Goal: Task Accomplishment & Management: Complete application form

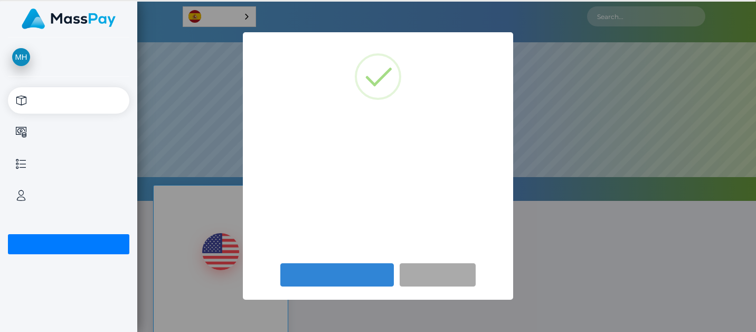
scroll to position [201, 619]
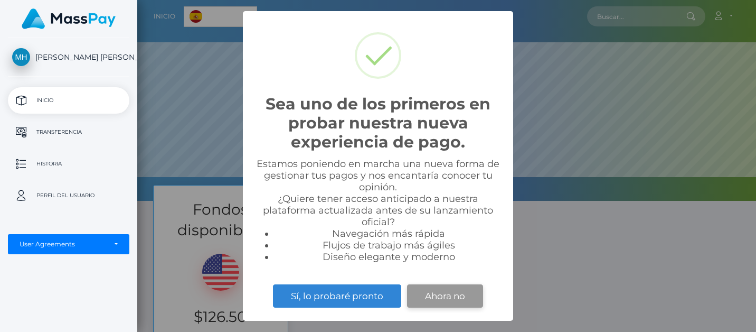
click at [446, 298] on button "Ahora no" at bounding box center [445, 295] width 76 height 23
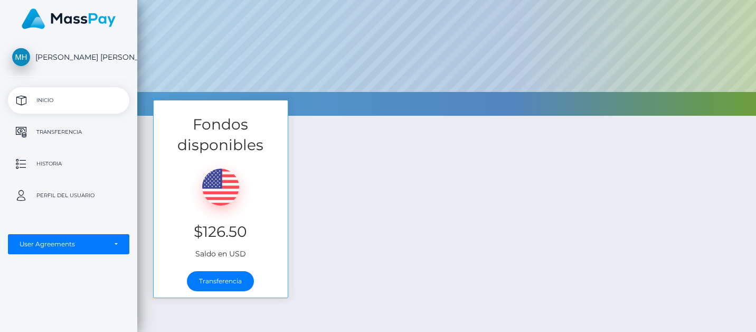
scroll to position [92, 0]
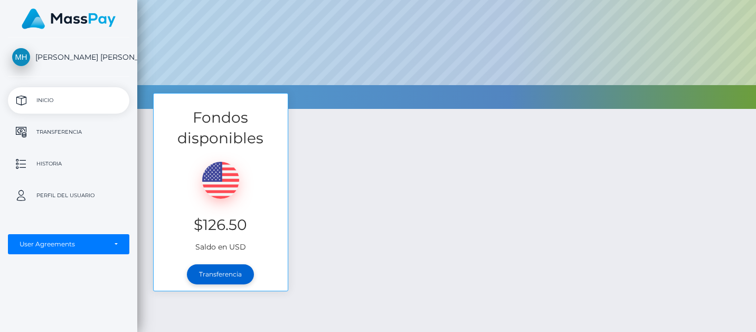
click at [226, 272] on link "Transferencia" at bounding box center [220, 274] width 67 height 20
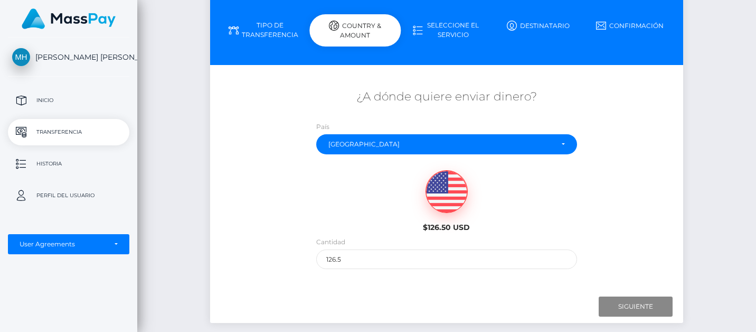
scroll to position [109, 0]
click at [643, 301] on input "Next" at bounding box center [636, 306] width 74 height 20
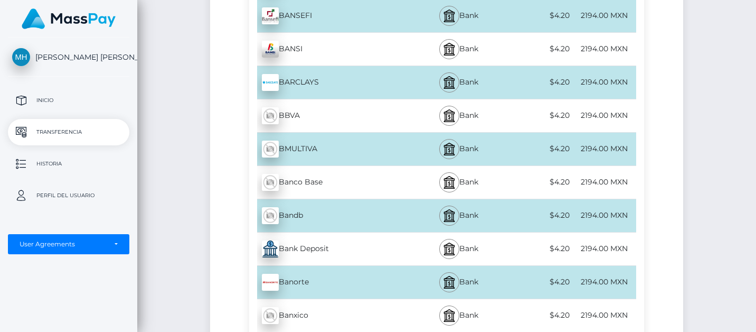
scroll to position [1657, 0]
click at [590, 244] on div "2194.00 MXN" at bounding box center [604, 248] width 64 height 24
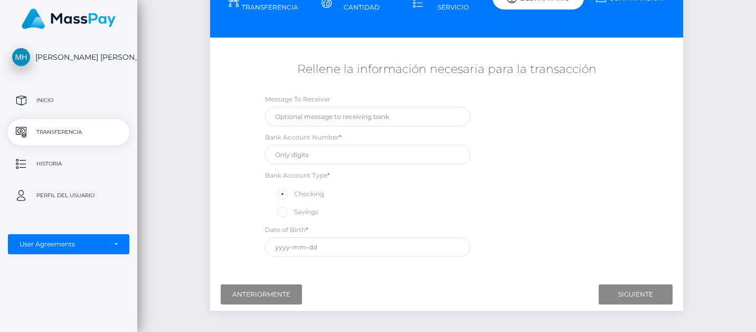
scroll to position [139, 0]
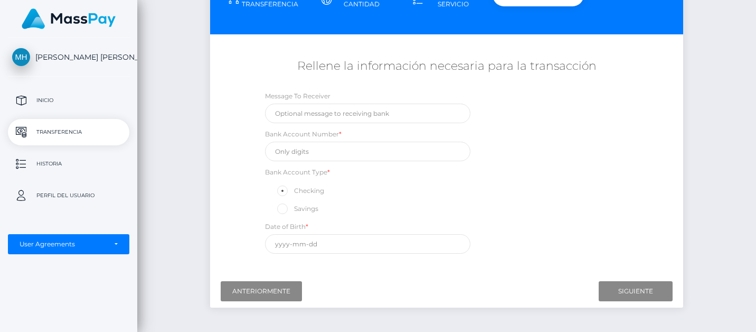
click at [294, 207] on span at bounding box center [294, 208] width 0 height 8
click at [284, 207] on input "Savings" at bounding box center [287, 207] width 7 height 7
radio input "true"
click at [344, 115] on input "text" at bounding box center [367, 114] width 205 height 20
type input "ievolution"
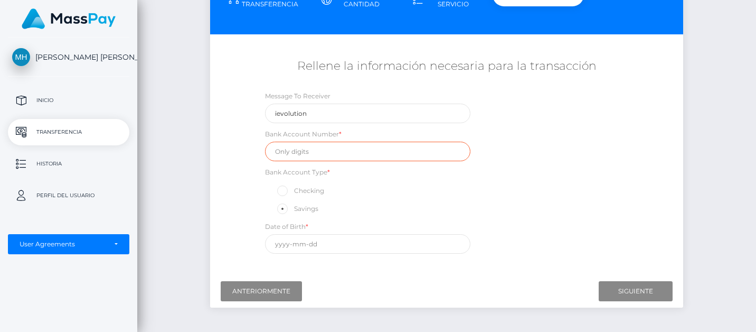
click at [340, 146] on input "text" at bounding box center [367, 152] width 205 height 20
paste input "012813011767375873"
type input "012813011767375873"
click at [543, 155] on div "Message To Receiver ievolution Bank Account Number * 012813011767375873 Bank Ac…" at bounding box center [446, 174] width 395 height 169
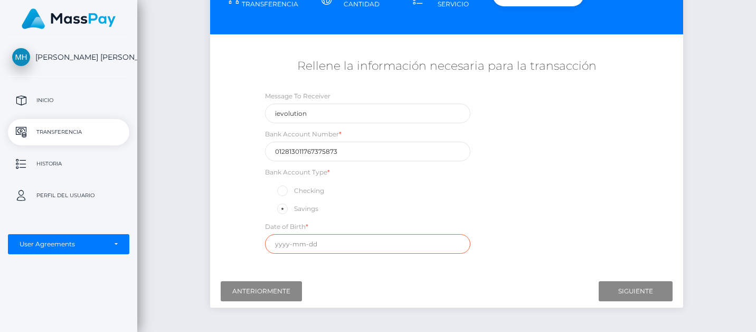
click at [311, 242] on input "text" at bounding box center [367, 244] width 205 height 20
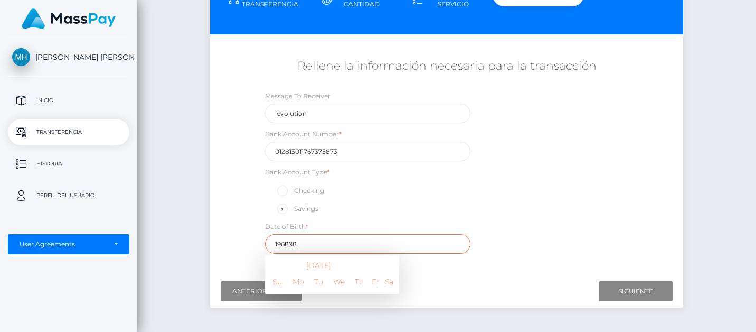
scroll to position [189, 0]
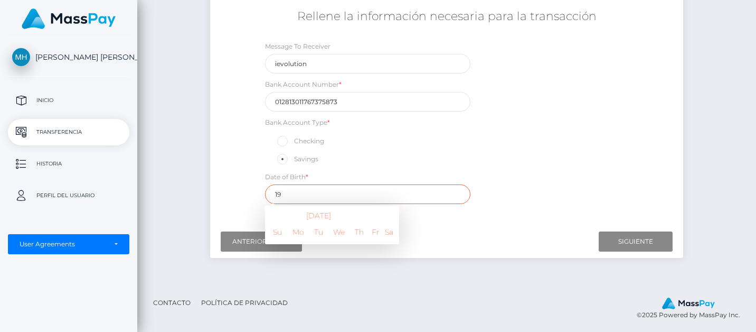
type input "1"
click at [335, 215] on th "[DATE]" at bounding box center [318, 216] width 100 height 12
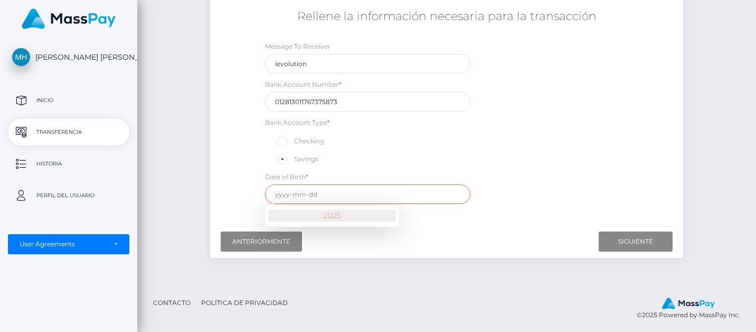
click at [331, 210] on th "2025" at bounding box center [332, 216] width 128 height 12
click at [279, 212] on span at bounding box center [276, 217] width 14 height 14
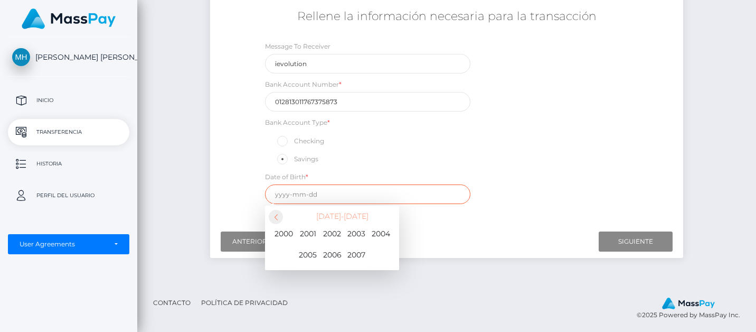
click at [279, 212] on span at bounding box center [276, 217] width 14 height 14
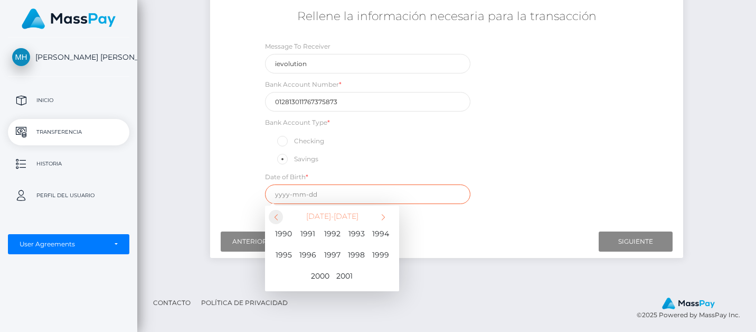
click at [279, 212] on span at bounding box center [276, 217] width 14 height 14
click at [356, 251] on span "1968" at bounding box center [356, 254] width 21 height 21
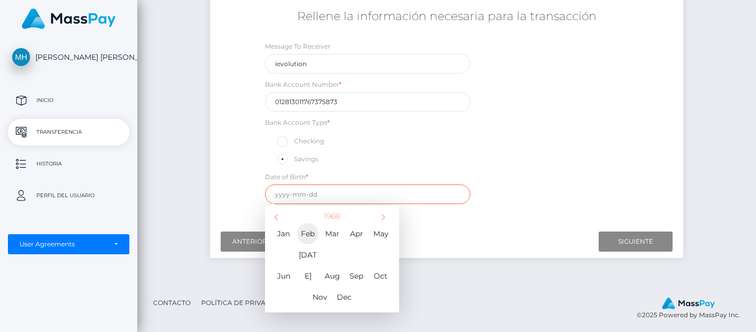
click at [314, 232] on span "Feb" at bounding box center [307, 233] width 21 height 21
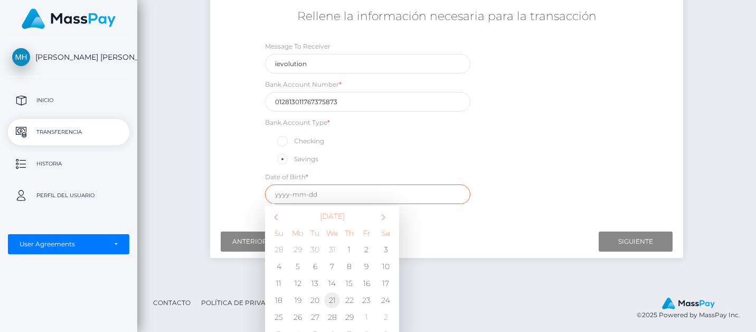
click at [331, 297] on td "21" at bounding box center [332, 300] width 17 height 17
type input "[DATE]"
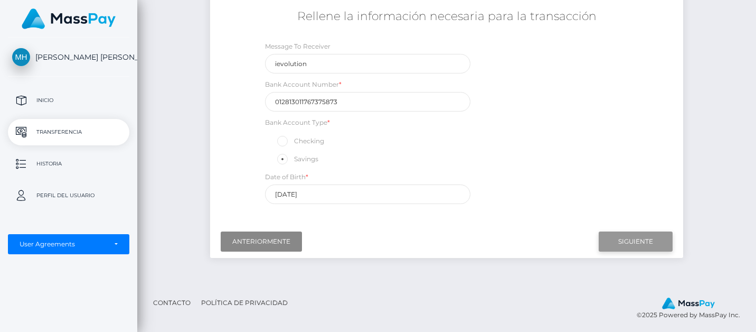
click at [627, 238] on input "Next" at bounding box center [636, 241] width 74 height 20
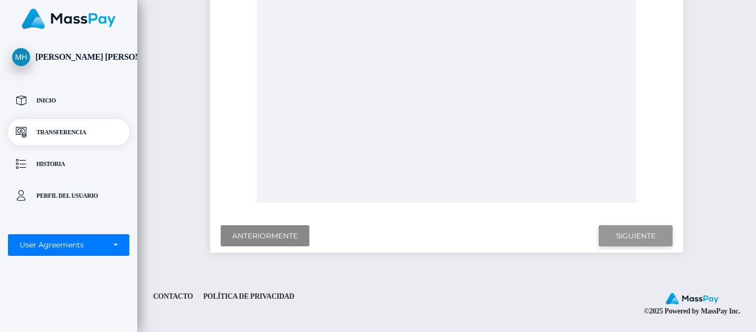
scroll to position [358, 0]
click at [632, 235] on input "Next" at bounding box center [636, 237] width 74 height 22
click at [52, 98] on p "Inicio" at bounding box center [68, 100] width 113 height 16
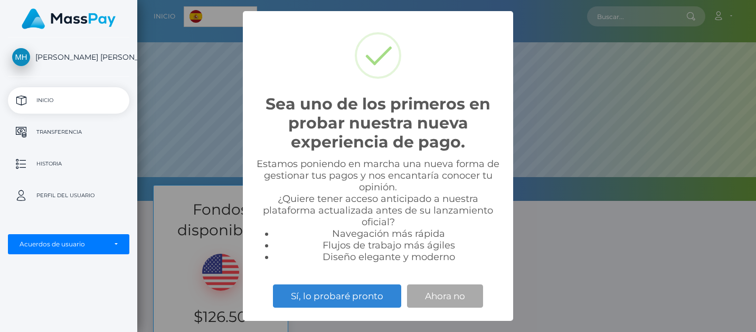
scroll to position [201, 619]
click at [458, 300] on button "Ahora no" at bounding box center [445, 295] width 76 height 23
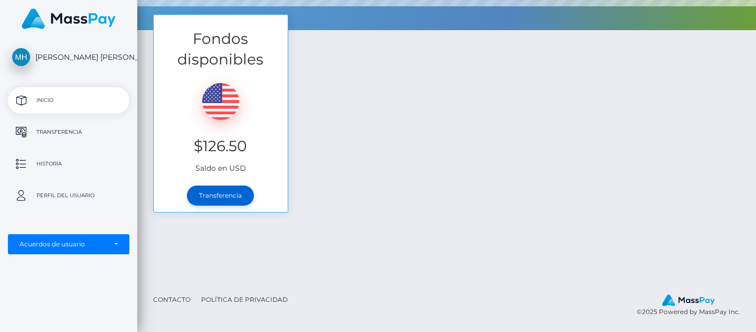
scroll to position [171, 0]
click at [226, 200] on link "Transferencia" at bounding box center [220, 195] width 67 height 20
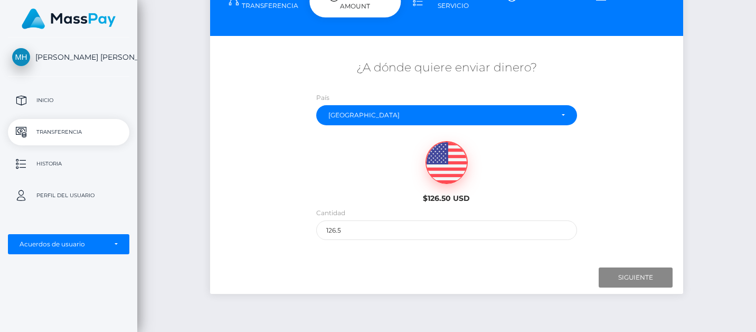
scroll to position [141, 0]
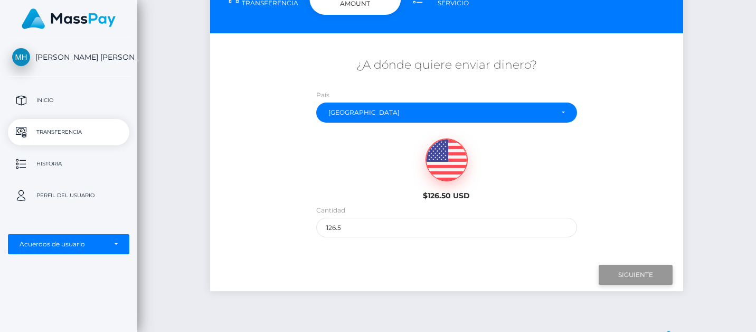
click at [638, 271] on input "Siguiente" at bounding box center [636, 275] width 74 height 20
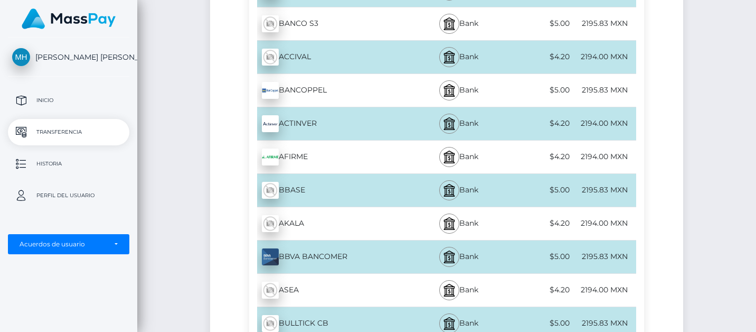
scroll to position [416, 0]
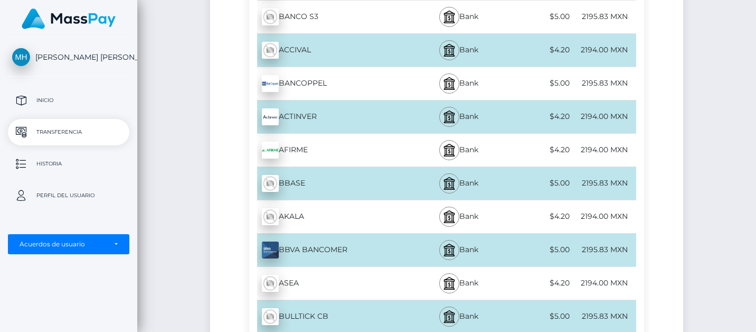
click at [606, 246] on div "2195.83 MXN" at bounding box center [604, 250] width 64 height 24
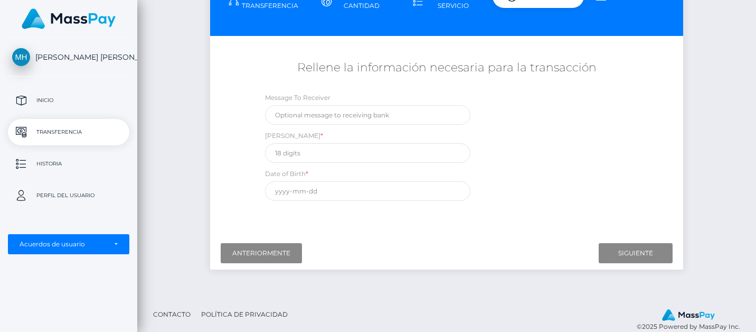
scroll to position [134, 0]
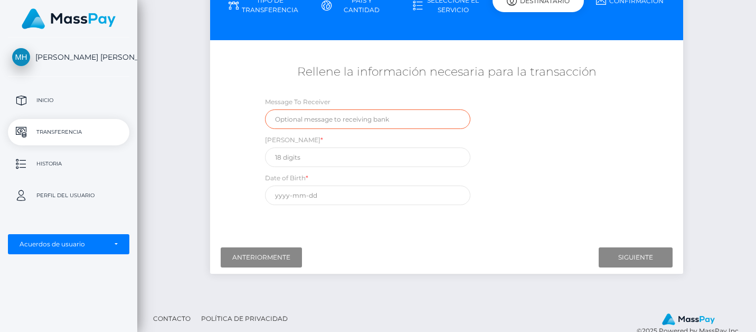
click at [307, 117] on input "text" at bounding box center [367, 119] width 205 height 20
type input "iEvolution"
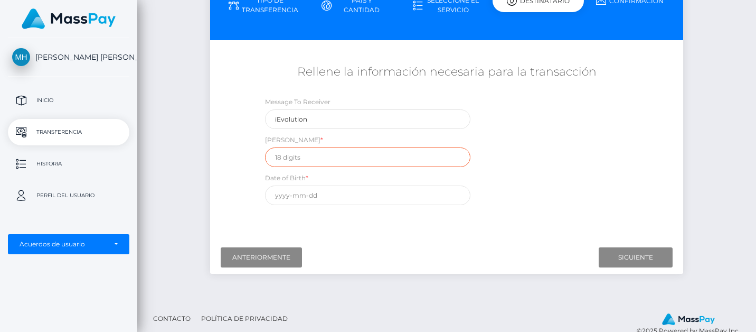
click at [301, 150] on input "text" at bounding box center [367, 157] width 205 height 20
paste input "012813011767375873"
type input "012813011767375873"
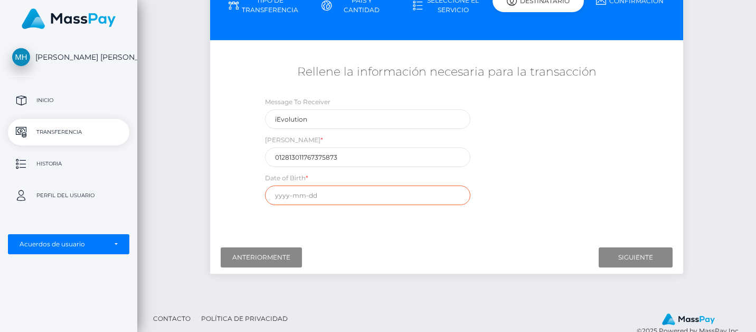
click at [288, 193] on input "text" at bounding box center [367, 195] width 205 height 20
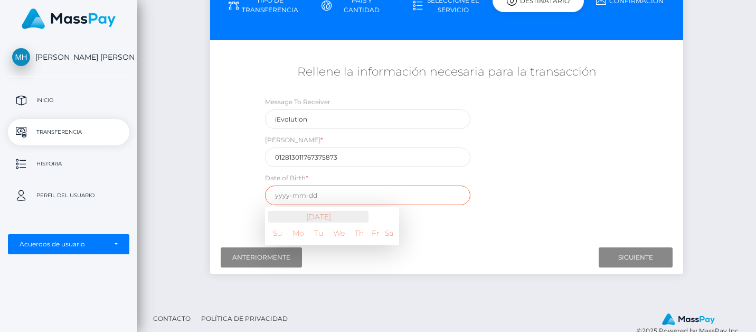
click at [314, 211] on th "[DATE]" at bounding box center [318, 217] width 100 height 12
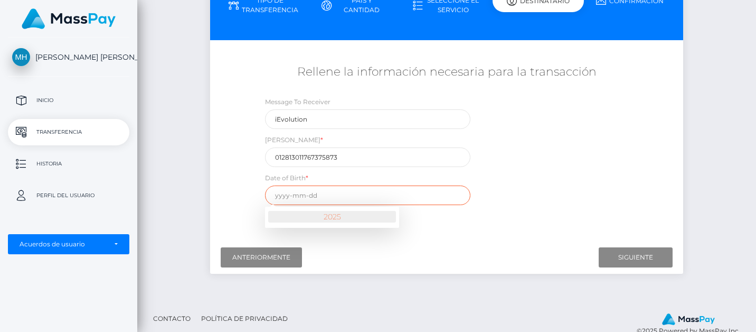
click at [293, 211] on th "2025" at bounding box center [332, 217] width 128 height 12
click at [278, 215] on span at bounding box center [276, 218] width 14 height 14
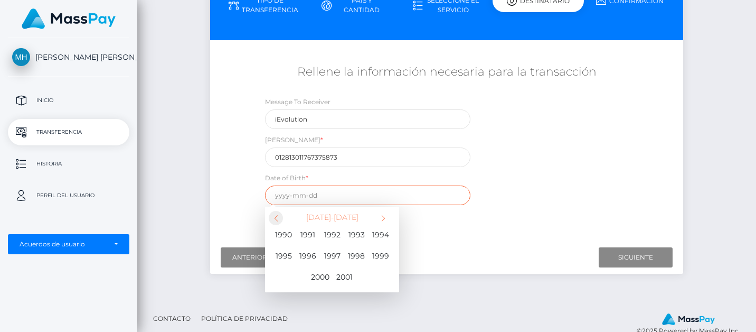
click at [272, 218] on span at bounding box center [276, 218] width 14 height 14
click at [357, 249] on span "1968" at bounding box center [356, 255] width 21 height 21
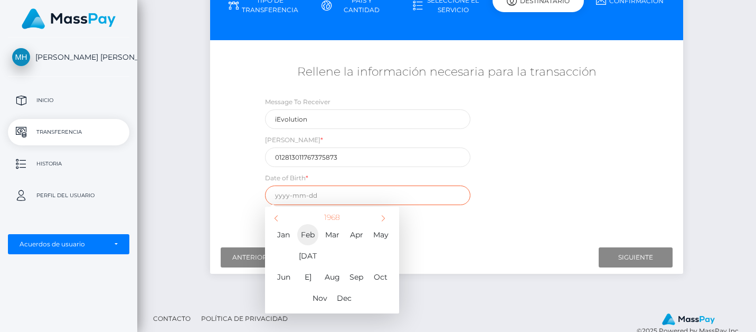
click at [310, 232] on span "Feb" at bounding box center [307, 234] width 21 height 21
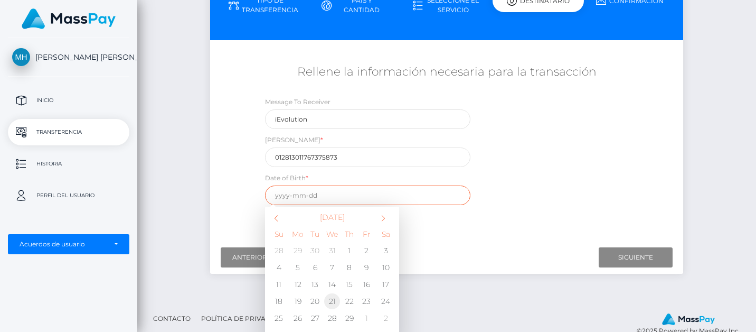
click at [331, 296] on td "21" at bounding box center [332, 301] width 17 height 17
type input "[DATE]"
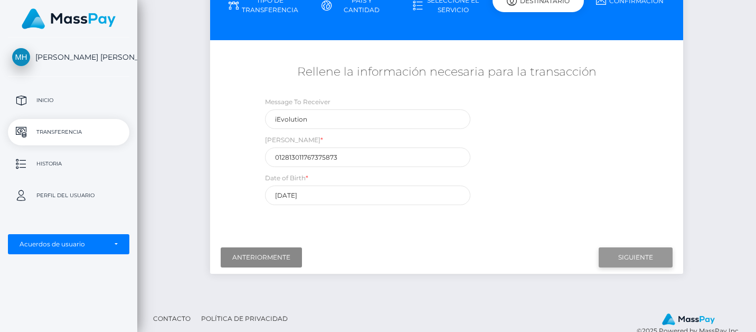
click at [614, 257] on input "Siguiente" at bounding box center [636, 257] width 74 height 20
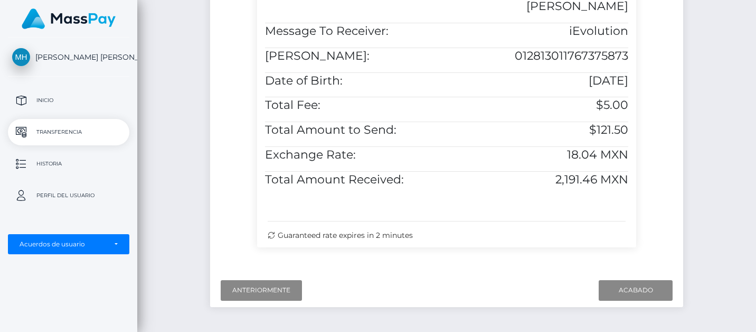
scroll to position [391, 0]
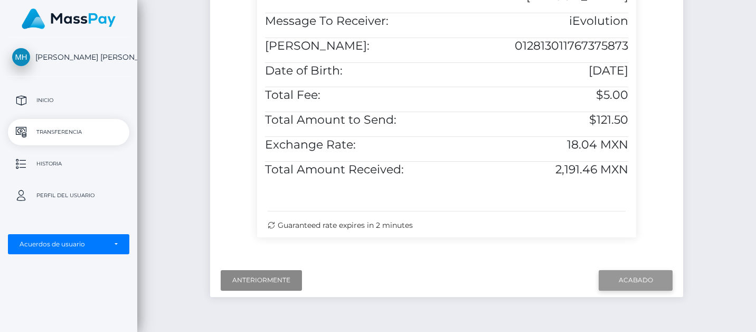
click at [639, 273] on input "Acabado" at bounding box center [636, 280] width 74 height 20
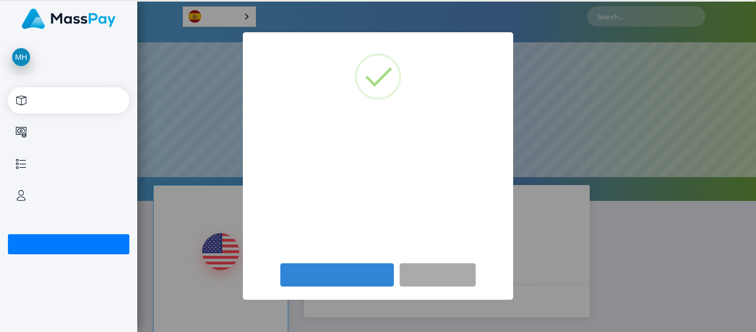
scroll to position [201, 619]
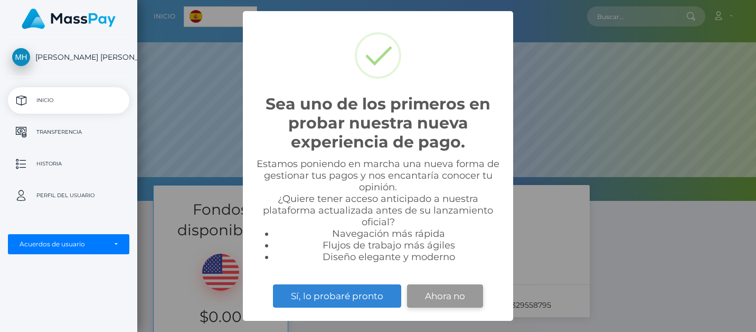
click at [443, 296] on button "Ahora no" at bounding box center [445, 295] width 76 height 23
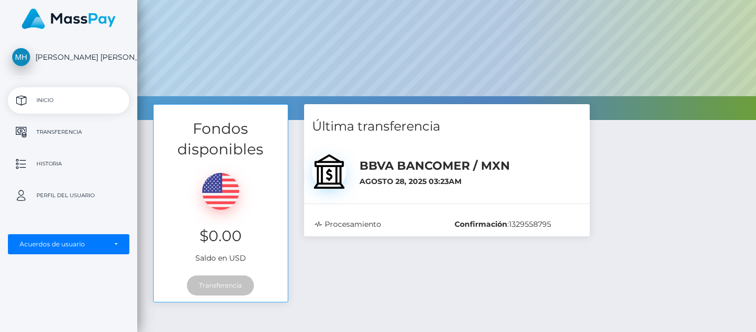
scroll to position [82, 0]
